Goal: Information Seeking & Learning: Find specific fact

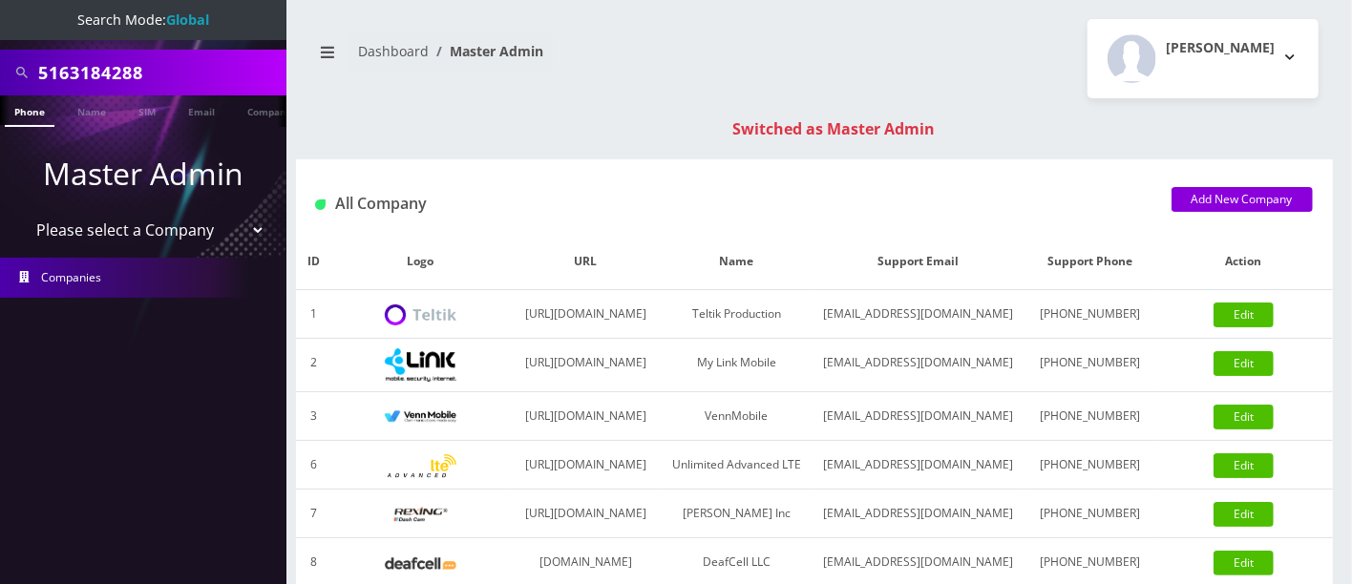
scroll to position [0, 9]
drag, startPoint x: 191, startPoint y: 65, endPoint x: 0, endPoint y: 57, distance: 191.0
click at [0, 61] on div "5163184288" at bounding box center [143, 73] width 286 height 46
type input "9298137894"
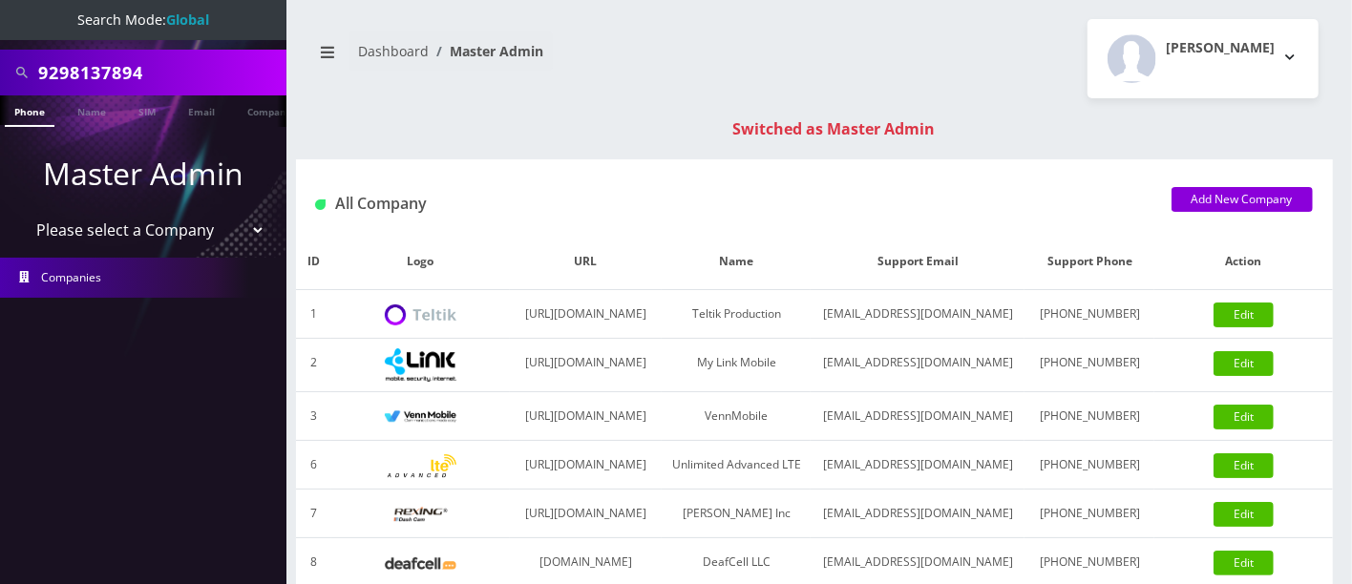
click at [24, 107] on link "Phone" at bounding box center [30, 110] width 50 height 31
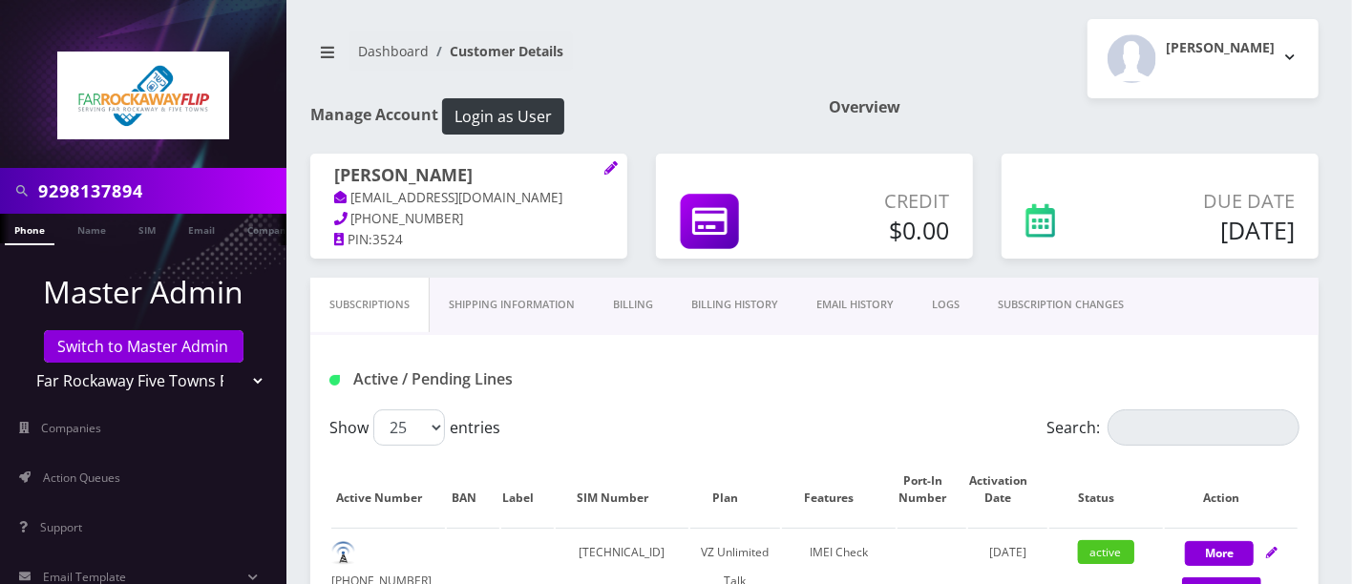
drag, startPoint x: 190, startPoint y: 193, endPoint x: 0, endPoint y: 189, distance: 190.0
click at [0, 189] on div "9298137894" at bounding box center [143, 191] width 286 height 46
drag, startPoint x: 175, startPoint y: 192, endPoint x: 0, endPoint y: 170, distance: 176.0
click at [0, 171] on div "9176237491" at bounding box center [143, 191] width 286 height 46
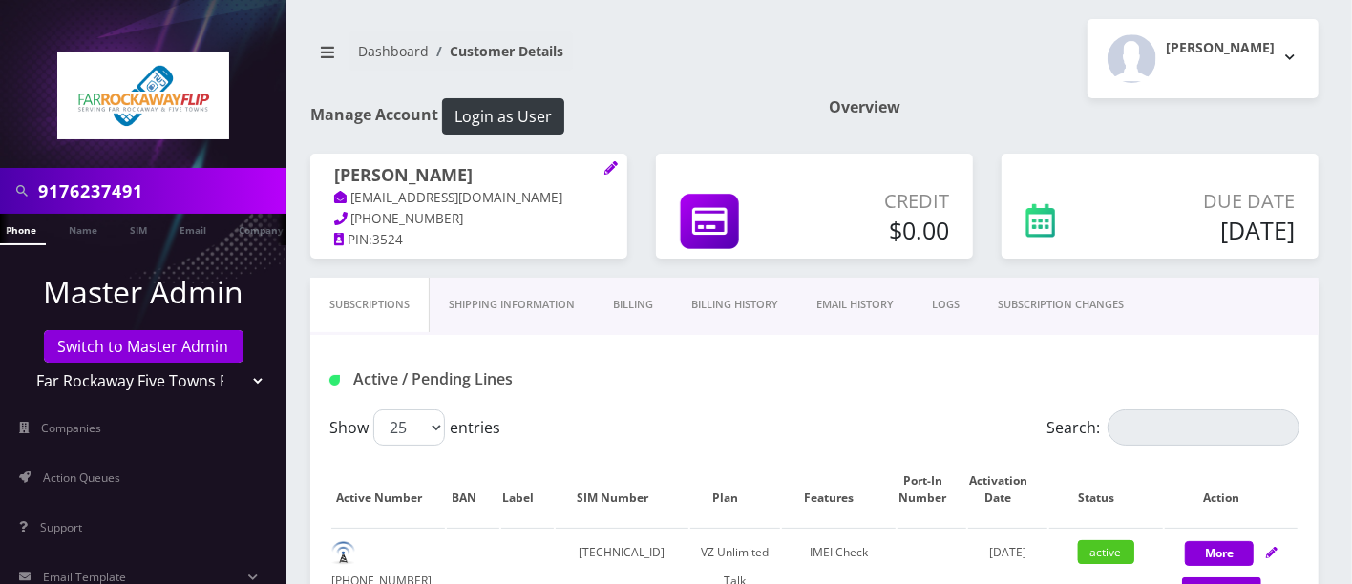
type input "9176237491"
click at [23, 233] on link "Phone" at bounding box center [21, 229] width 50 height 31
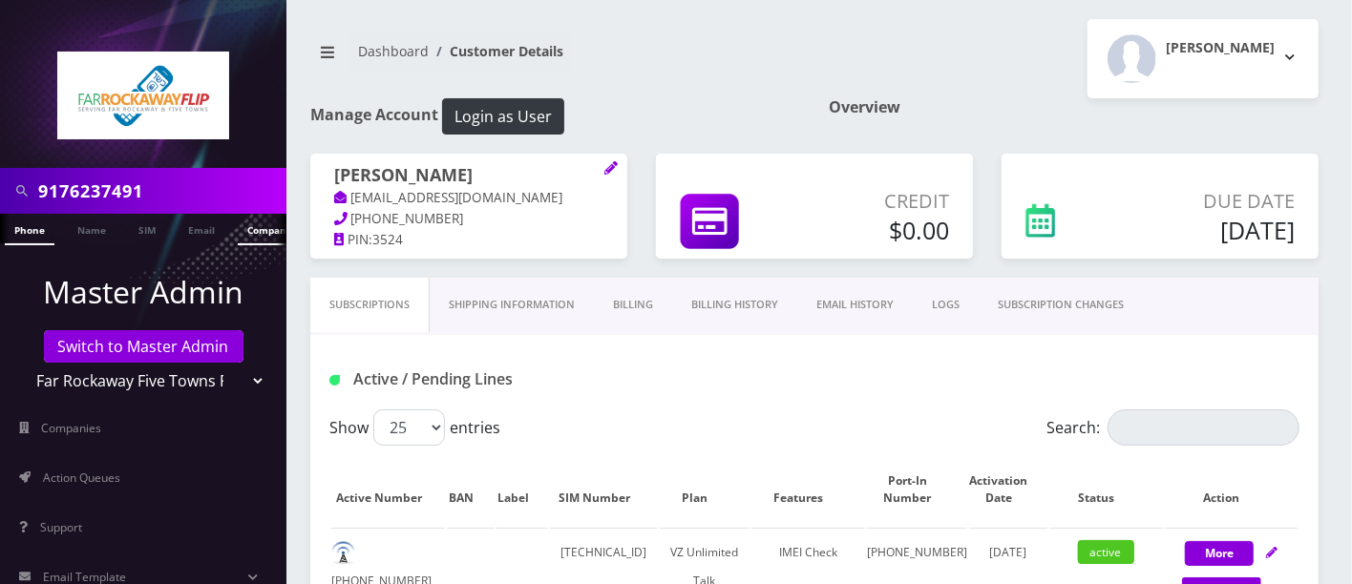
scroll to position [0, 9]
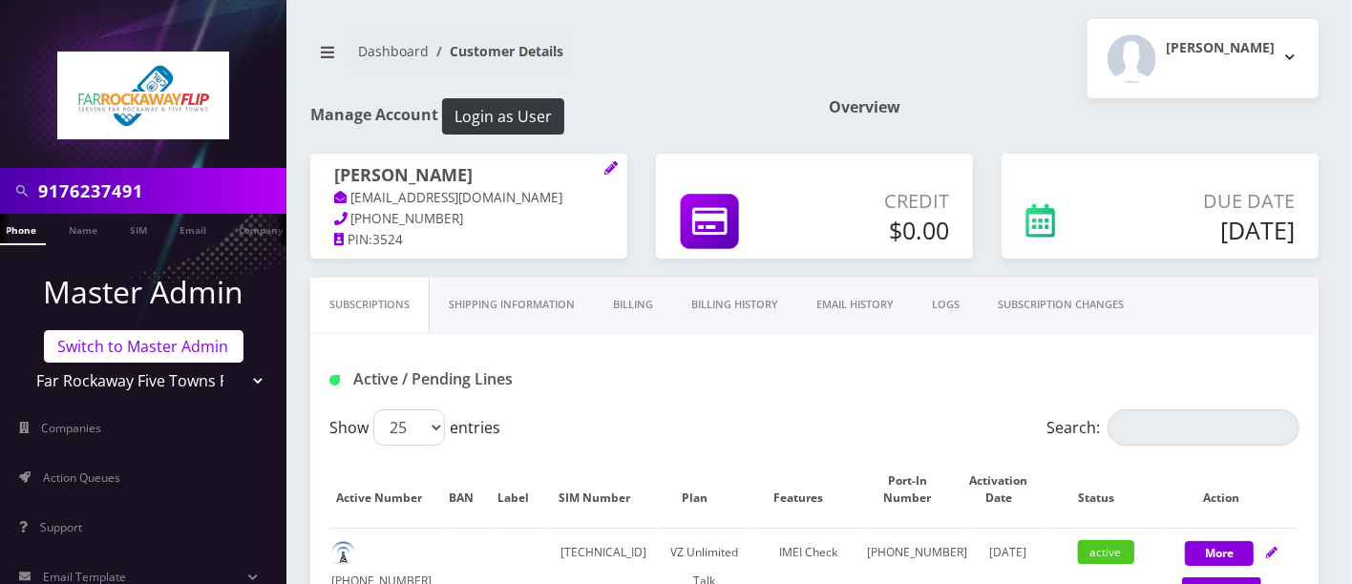
click at [114, 348] on link "Switch to Master Admin" at bounding box center [143, 346] width 199 height 32
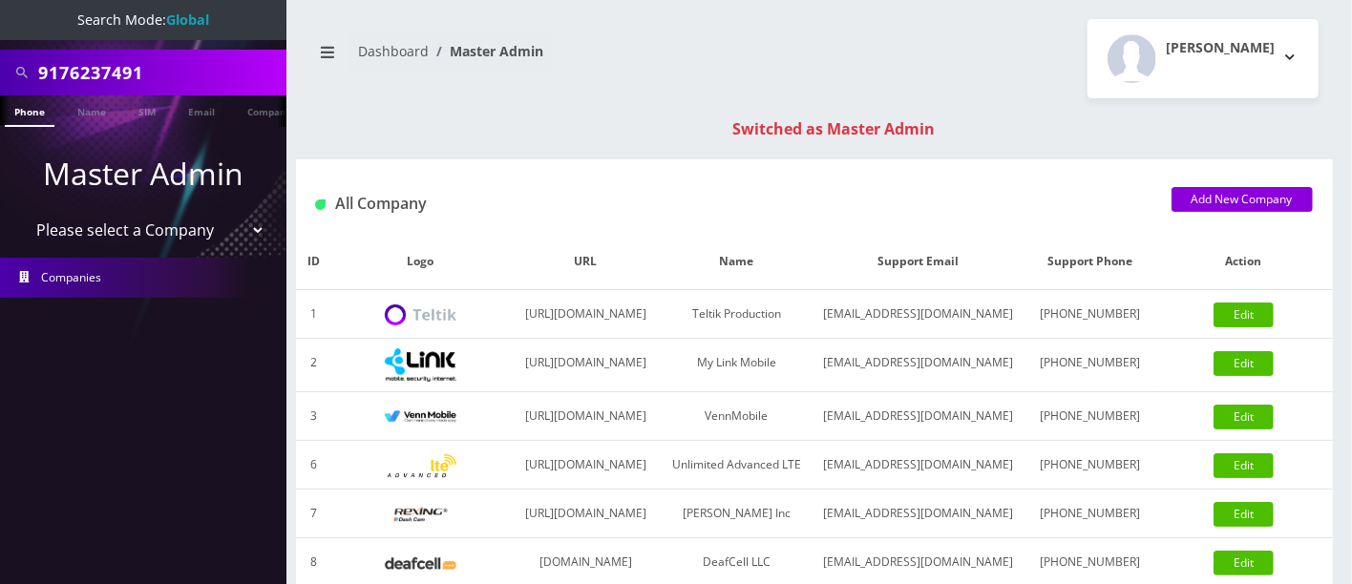
drag, startPoint x: 193, startPoint y: 67, endPoint x: 0, endPoint y: 52, distance: 193.4
click at [0, 52] on div "9176237491" at bounding box center [143, 73] width 286 height 46
drag, startPoint x: 182, startPoint y: 76, endPoint x: 0, endPoint y: 56, distance: 183.4
click at [0, 62] on div "9296274934" at bounding box center [143, 73] width 286 height 46
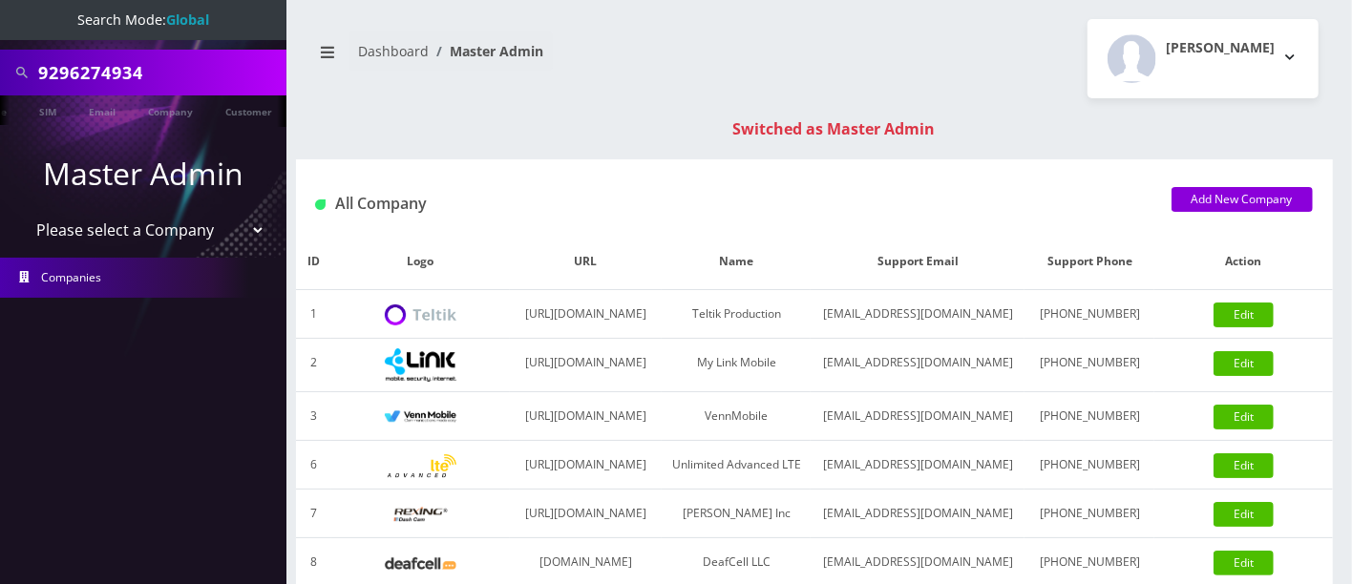
click at [188, 67] on input "9296274934" at bounding box center [159, 72] width 243 height 36
type input "9296274934"
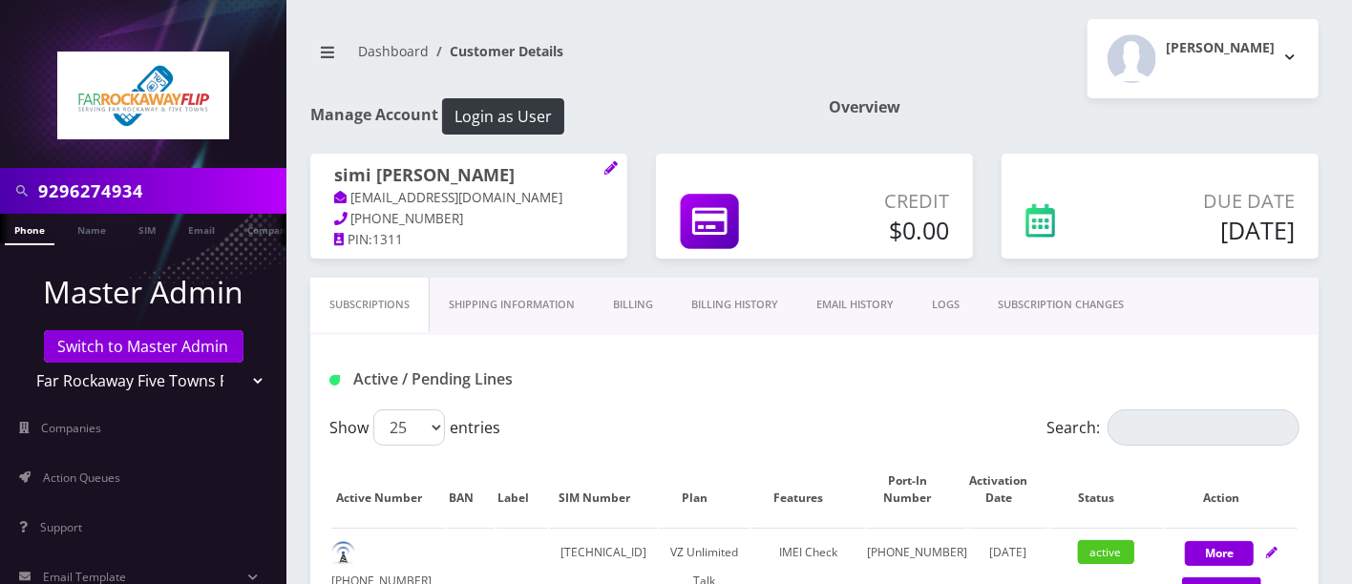
drag, startPoint x: 194, startPoint y: 184, endPoint x: 0, endPoint y: 178, distance: 193.8
click at [0, 181] on div "9296274934" at bounding box center [143, 191] width 286 height 46
drag, startPoint x: 215, startPoint y: 186, endPoint x: 0, endPoint y: 173, distance: 215.2
click at [0, 176] on div "9294755982" at bounding box center [143, 191] width 286 height 46
type input "9294755982"
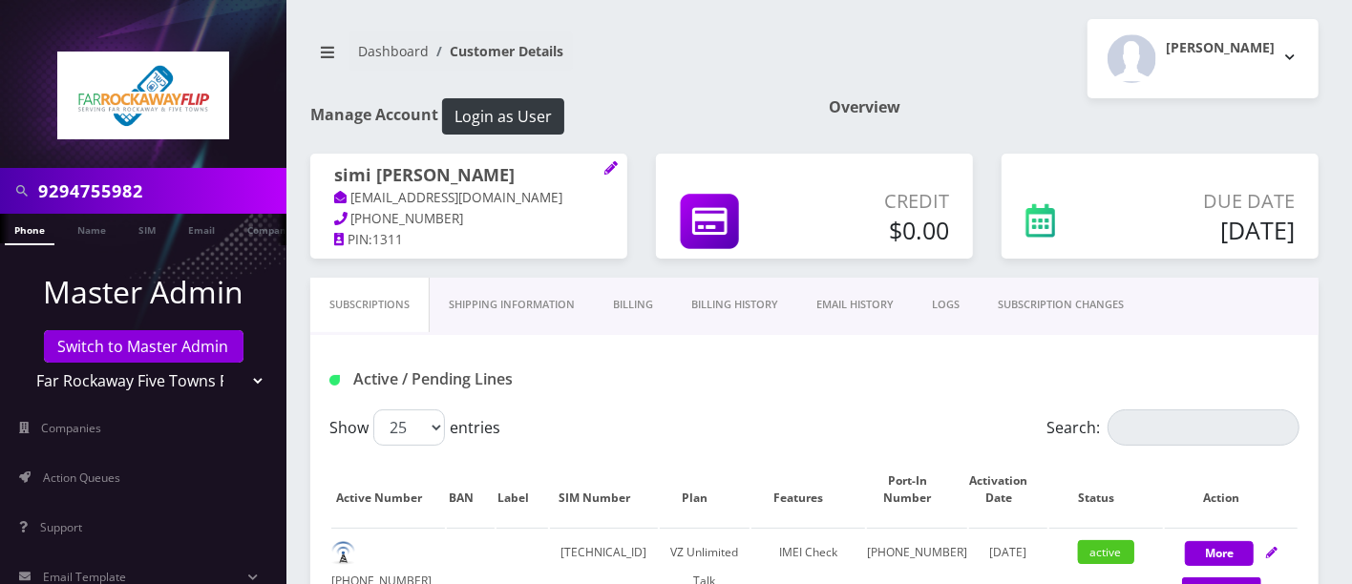
click at [31, 233] on link "Phone" at bounding box center [30, 229] width 50 height 31
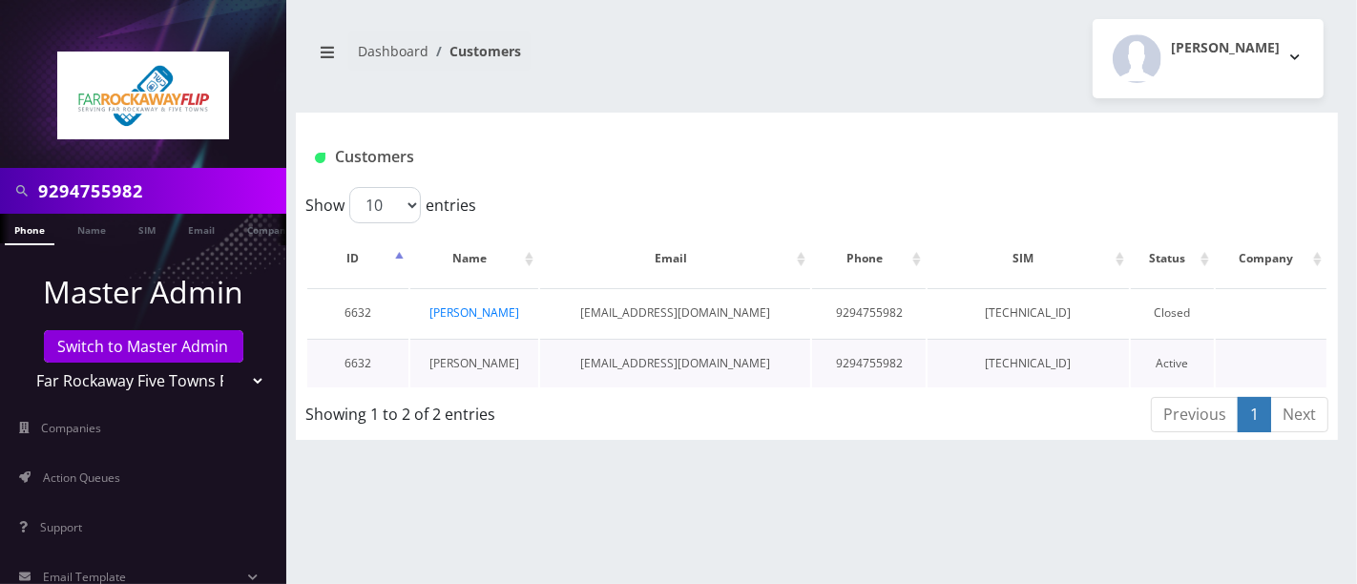
click at [457, 357] on link "Leah Neuhaus" at bounding box center [475, 363] width 90 height 16
click at [444, 312] on link "Leah Neuhaus" at bounding box center [475, 312] width 90 height 16
click at [493, 306] on link "Leah Neuhaus" at bounding box center [475, 312] width 90 height 16
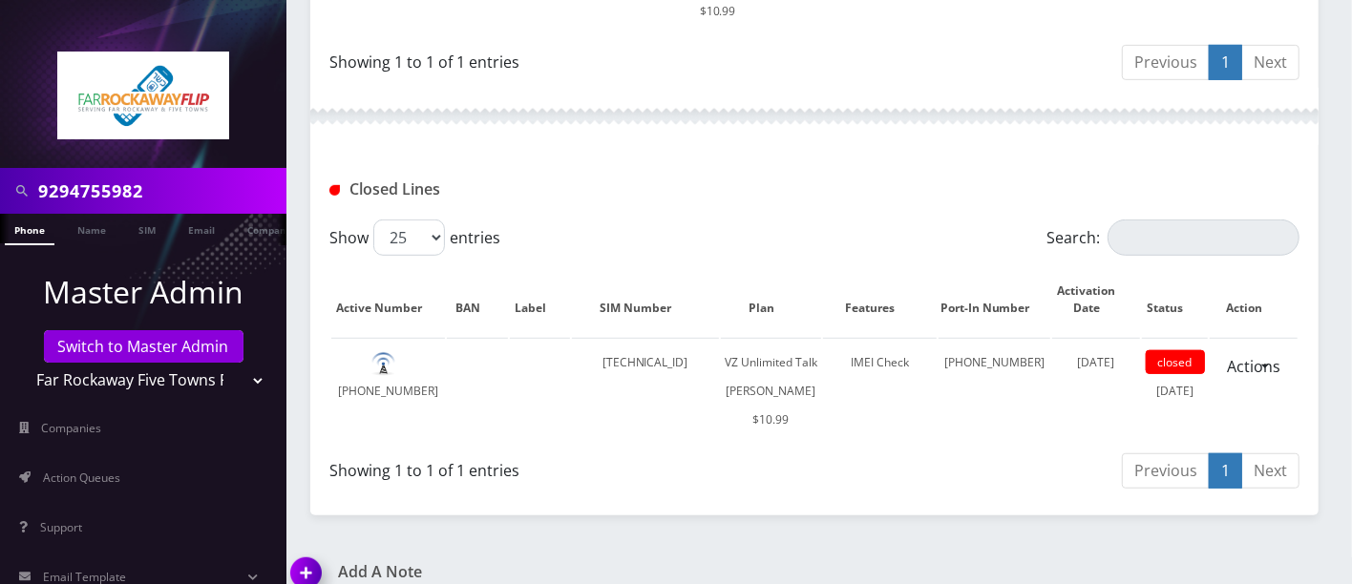
scroll to position [673, 0]
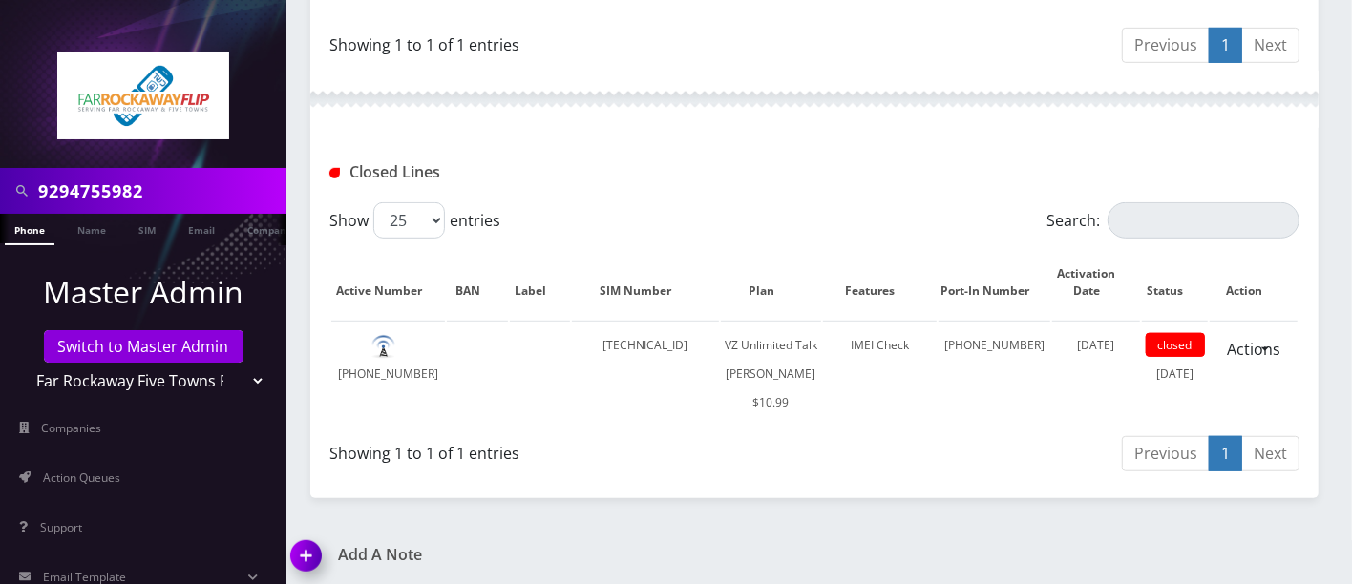
drag, startPoint x: 220, startPoint y: 188, endPoint x: 0, endPoint y: 159, distance: 222.3
click at [0, 159] on nav "9294755982 Phone Name SIM Email Company Customer Master Admin Switch to Master …" at bounding box center [143, 292] width 286 height 584
drag, startPoint x: 207, startPoint y: 186, endPoint x: 0, endPoint y: 163, distance: 208.4
click at [0, 169] on div "9295859928" at bounding box center [143, 191] width 286 height 46
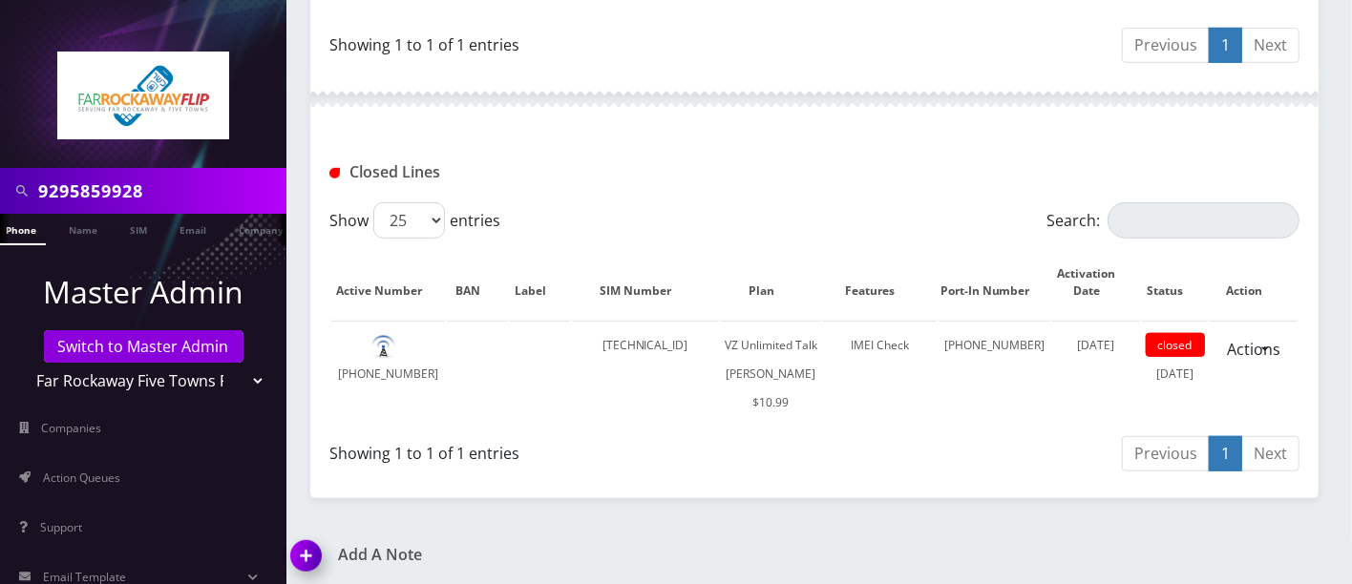
scroll to position [0, 0]
type input "9295859928"
click at [16, 232] on li at bounding box center [9, 234] width 19 height 48
click at [35, 230] on link "Phone" at bounding box center [30, 229] width 50 height 31
